Goal: Task Accomplishment & Management: Manage account settings

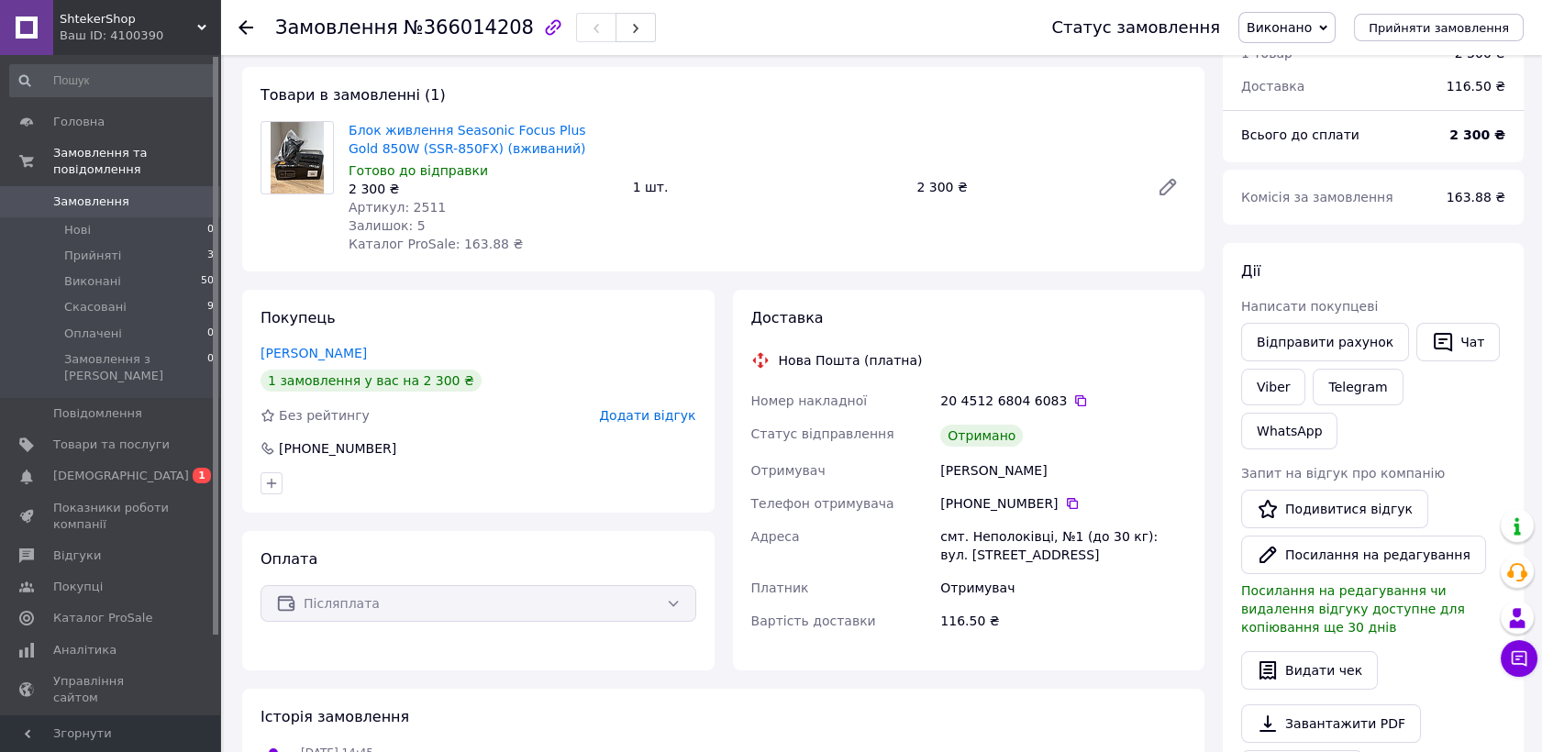
scroll to position [83, 0]
click at [103, 468] on span "[DEMOGRAPHIC_DATA]" at bounding box center [121, 476] width 136 height 17
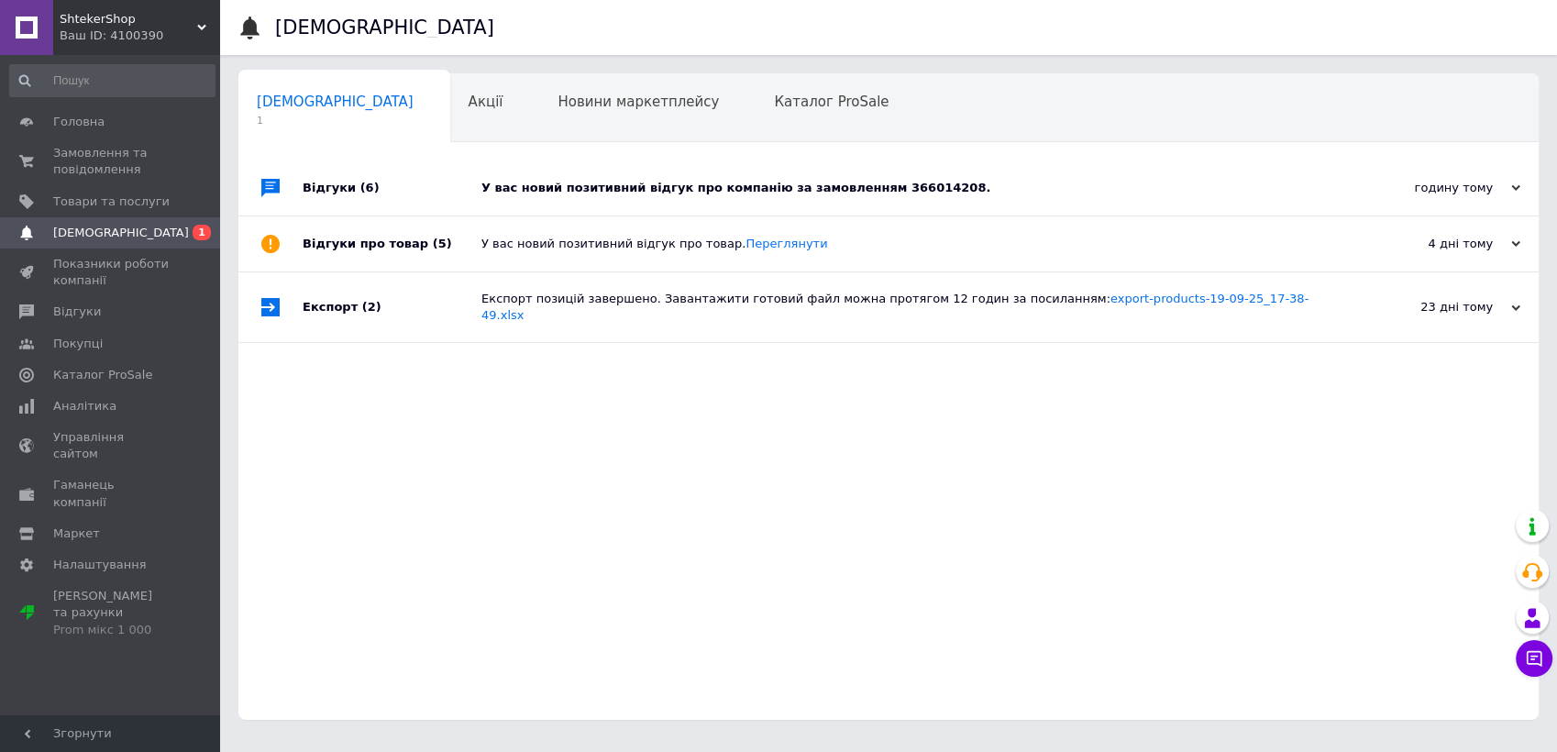
click at [736, 188] on div "У вас новий позитивний відгук про компанію за замовленням 366014208." at bounding box center [909, 188] width 856 height 17
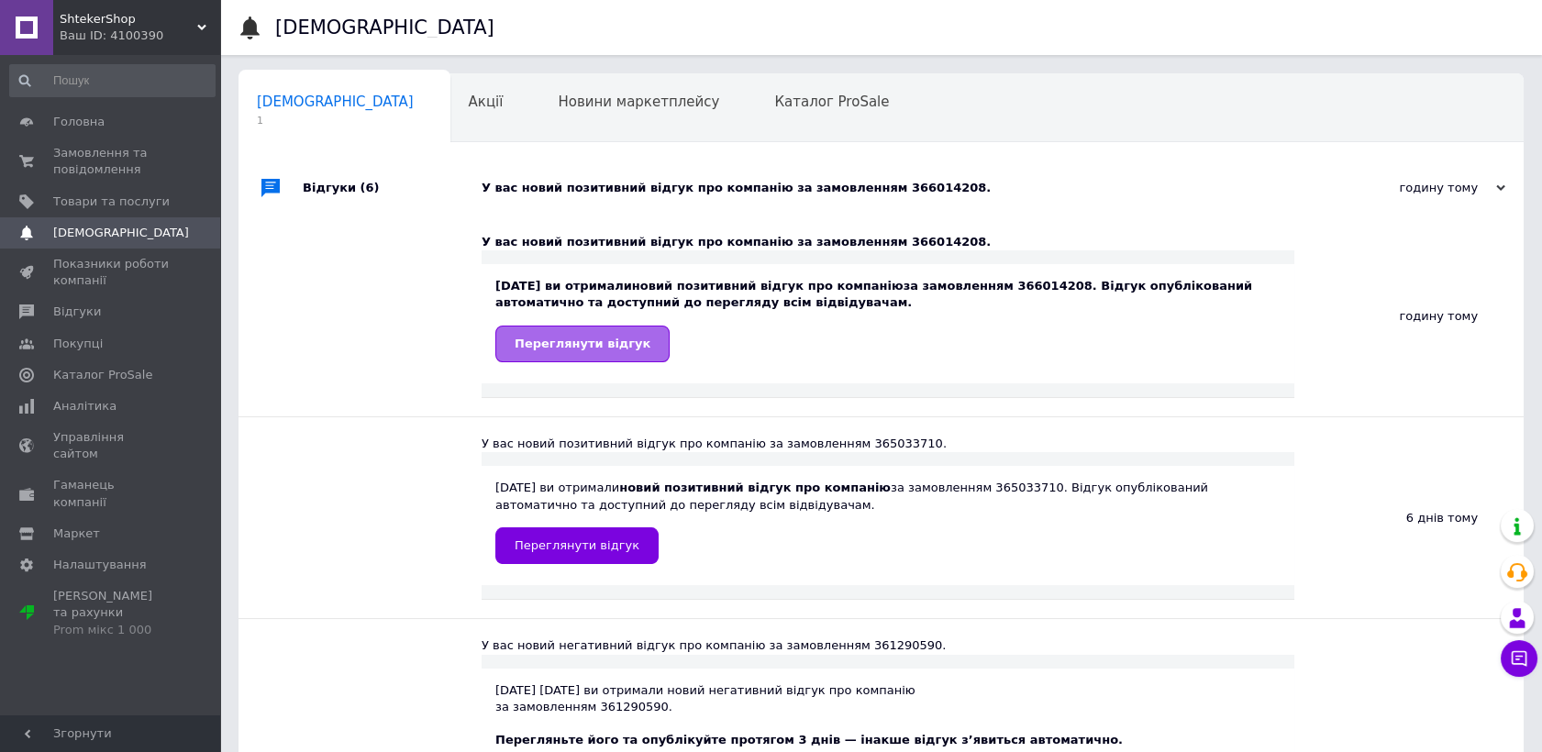
click at [548, 345] on span "Переглянути відгук" at bounding box center [583, 344] width 136 height 14
click at [73, 127] on span "Головна" at bounding box center [78, 122] width 51 height 17
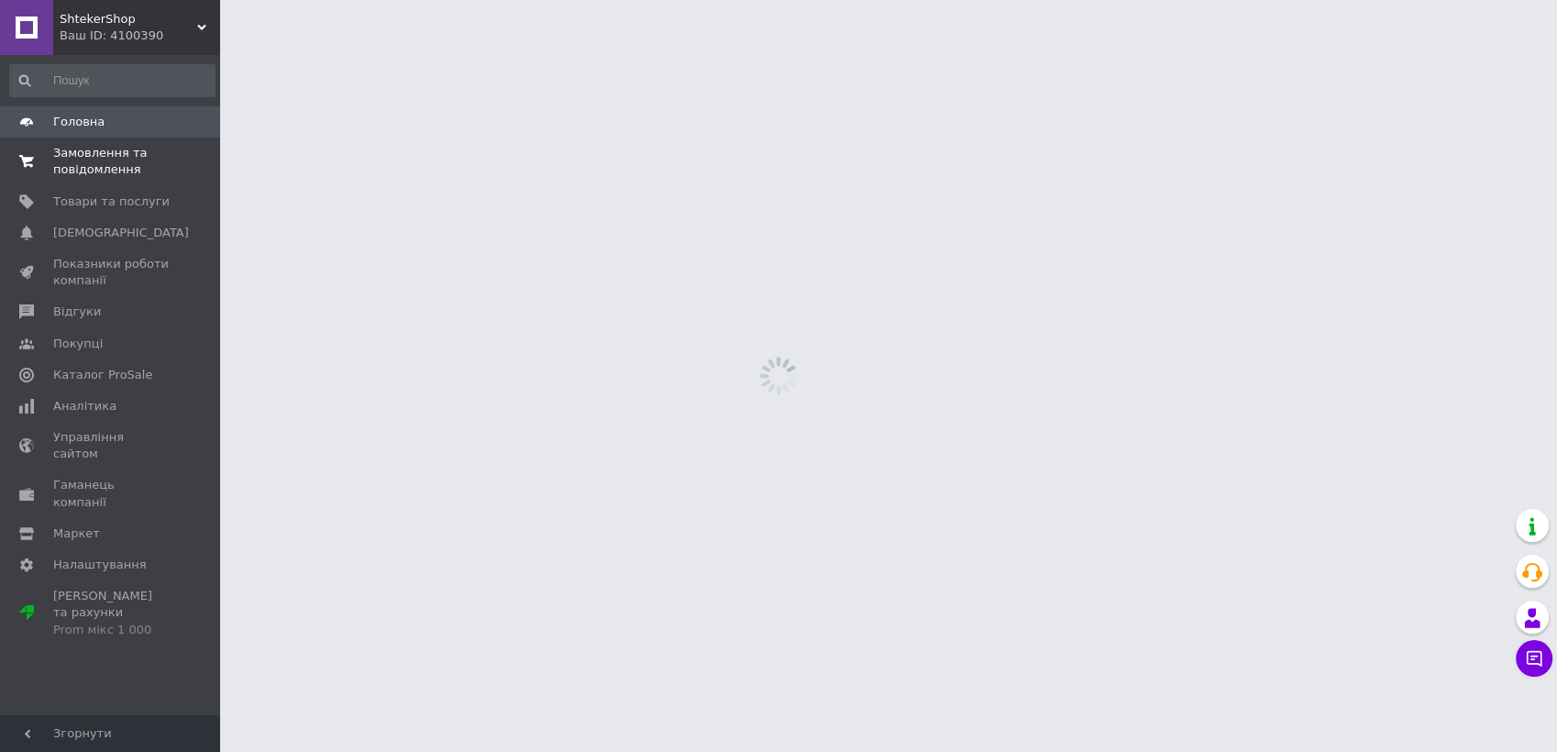
click at [95, 158] on span "Замовлення та повідомлення" at bounding box center [111, 161] width 116 height 33
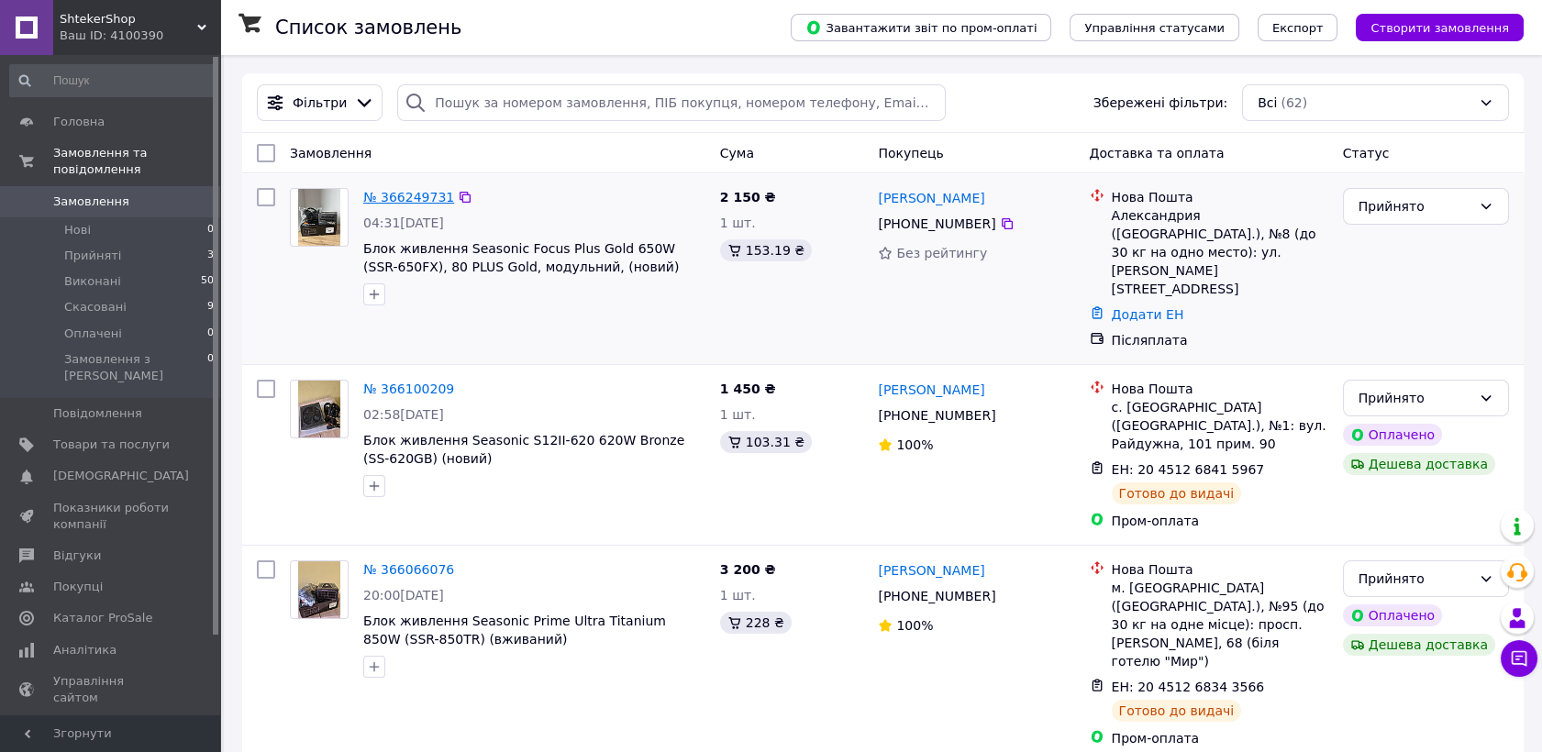
click at [383, 190] on link "№ 366249731" at bounding box center [408, 197] width 91 height 15
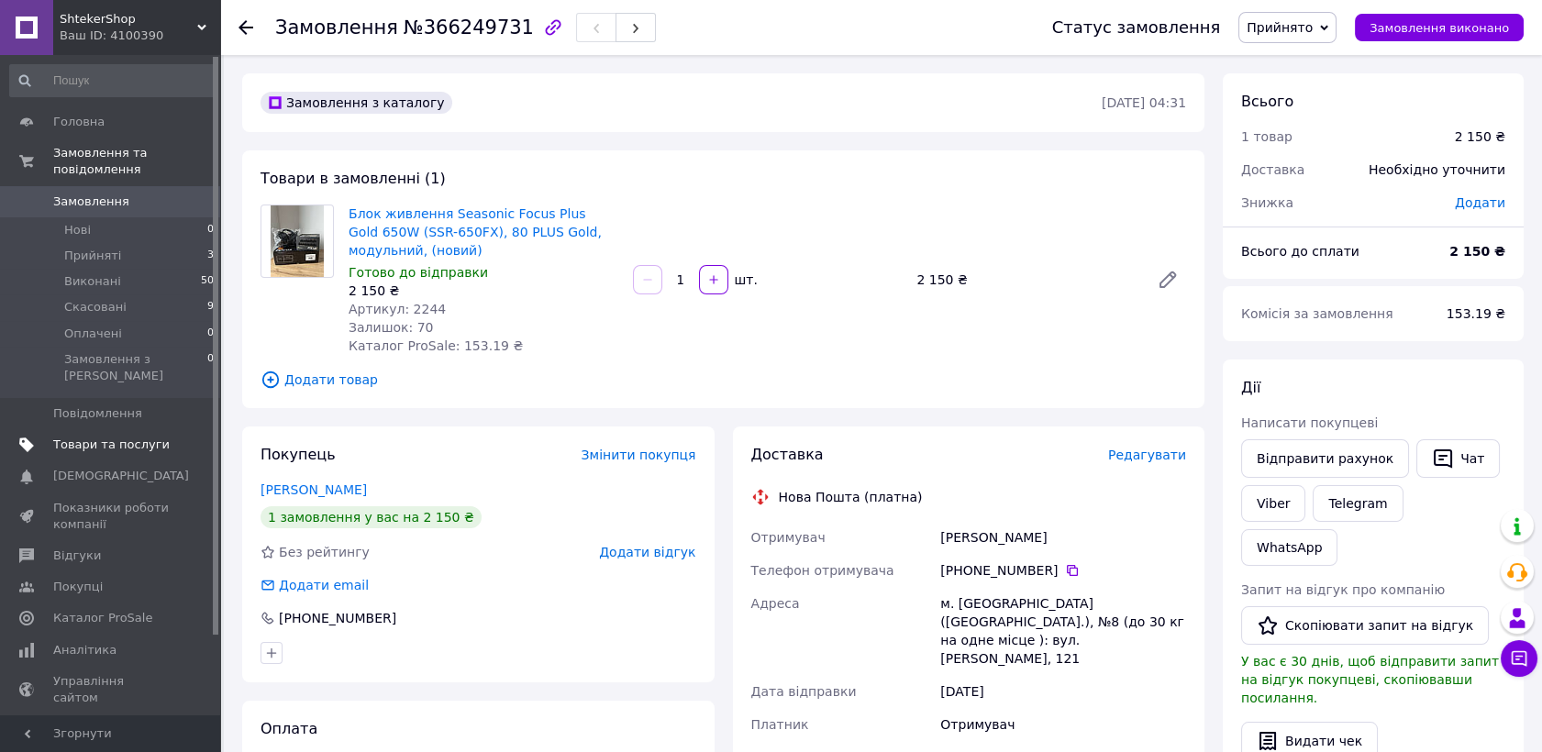
click at [100, 429] on link "Товари та послуги" at bounding box center [112, 444] width 225 height 31
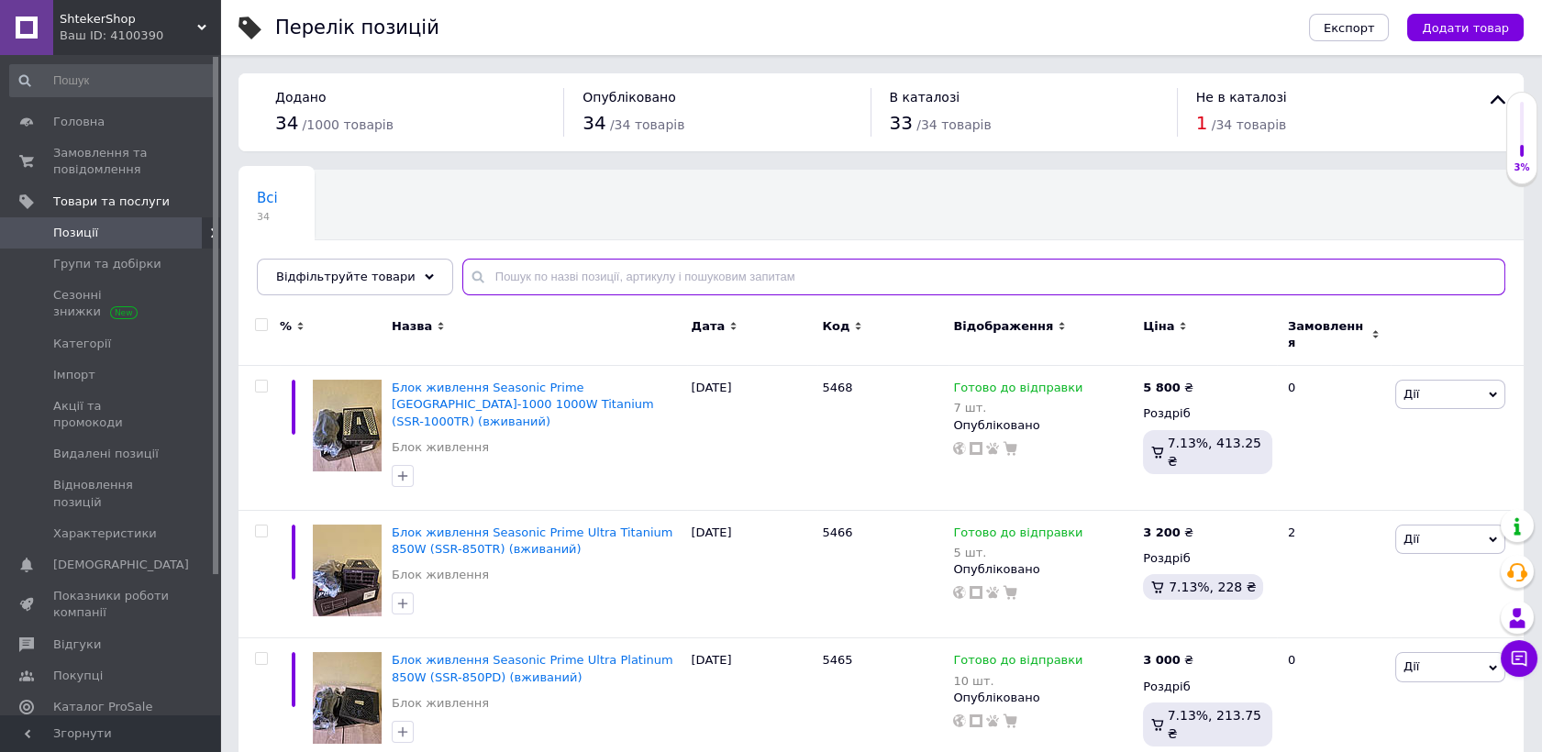
click at [501, 268] on input "text" at bounding box center [983, 277] width 1043 height 37
type input "5464"
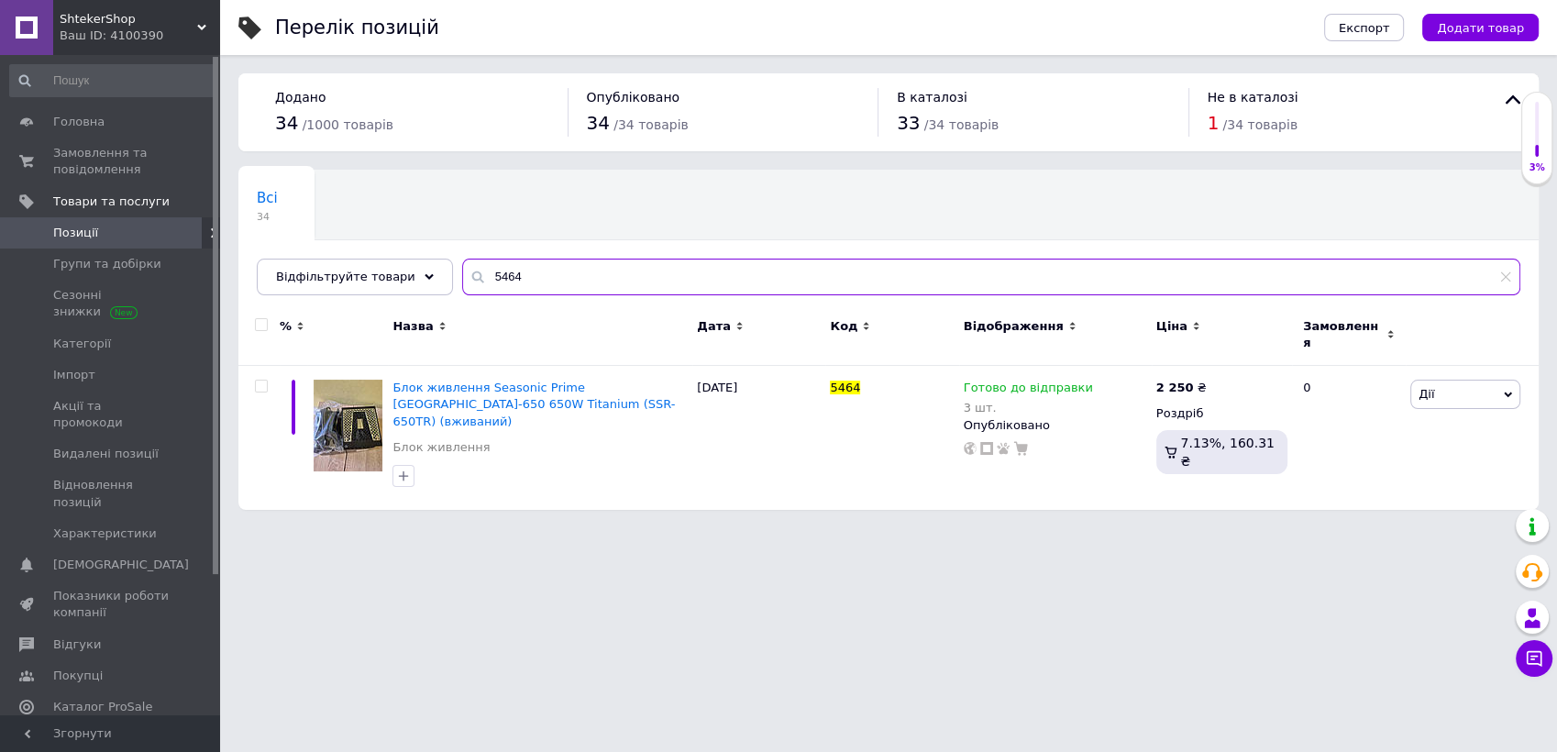
drag, startPoint x: 550, startPoint y: 272, endPoint x: 374, endPoint y: 253, distance: 177.1
click at [374, 253] on div "Всі 34 Ok Відфільтровано... Зберегти Нічого не знайдено Можливо, помилка у слов…" at bounding box center [888, 233] width 1300 height 126
